Goal: Transaction & Acquisition: Purchase product/service

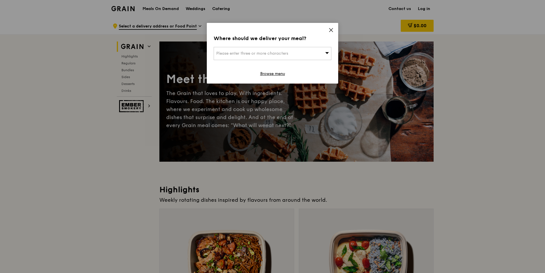
click at [330, 29] on icon at bounding box center [331, 29] width 5 height 5
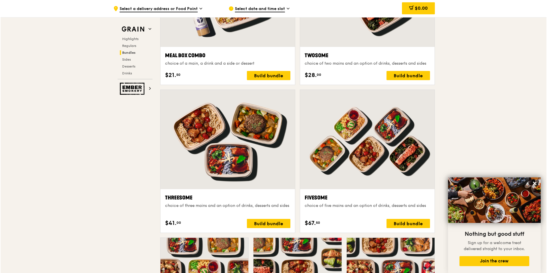
scroll to position [1000, 0]
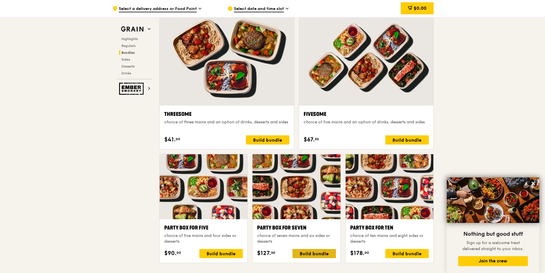
click at [316, 254] on div "Build bundle" at bounding box center [314, 253] width 43 height 9
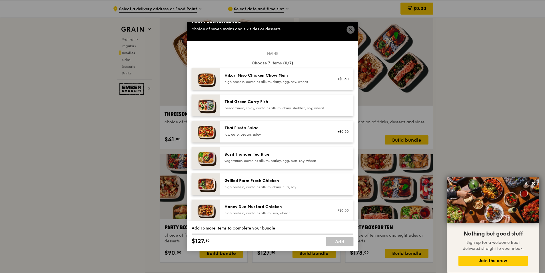
scroll to position [0, 0]
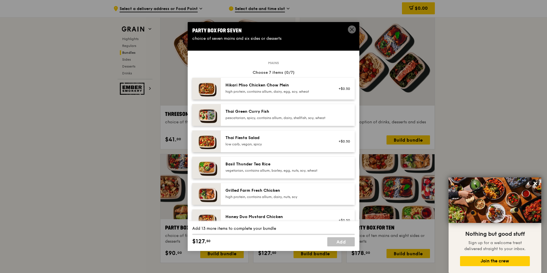
click at [287, 92] on div "high protein, contains allium, dairy, egg, soy, wheat" at bounding box center [276, 91] width 103 height 5
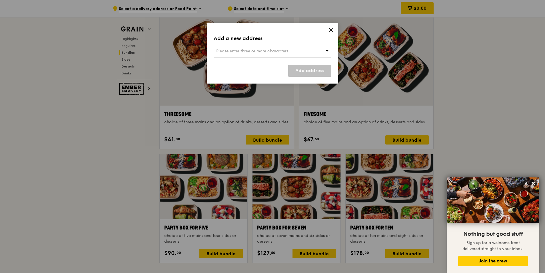
click at [328, 31] on div "Add a new address Please enter three or more characters Add address" at bounding box center [272, 53] width 131 height 61
click at [331, 30] on icon at bounding box center [331, 29] width 5 height 5
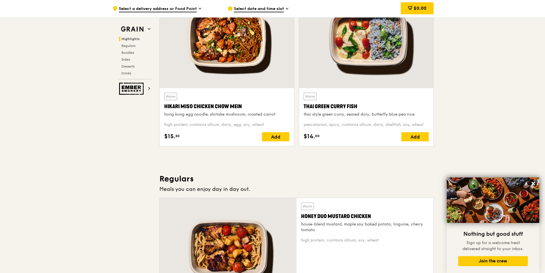
scroll to position [229, 0]
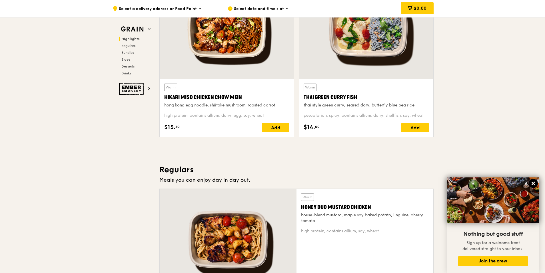
click at [532, 182] on icon at bounding box center [533, 183] width 3 height 3
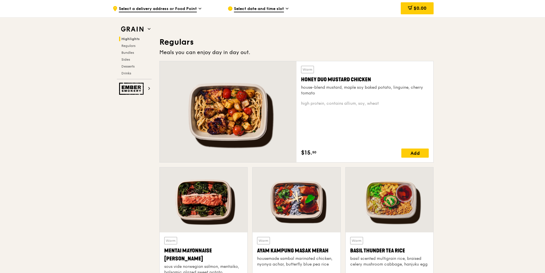
scroll to position [429, 0]
